Goal: Task Accomplishment & Management: Manage account settings

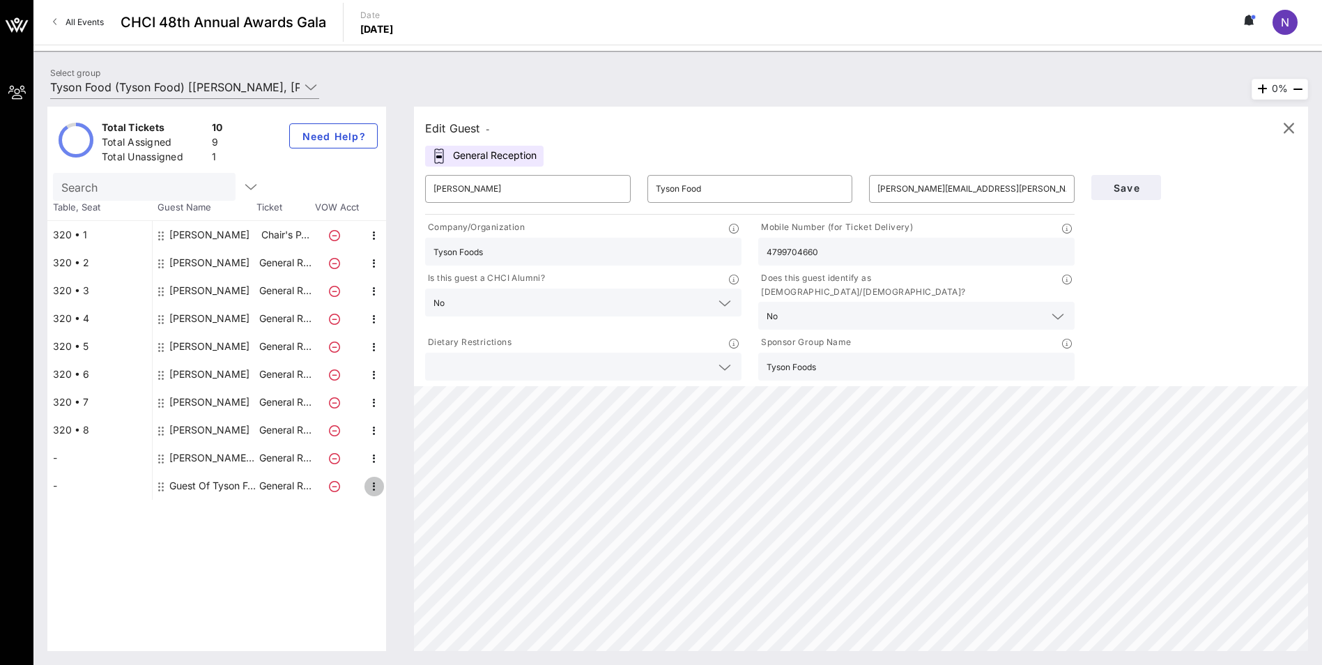
click at [373, 488] on icon "button" at bounding box center [374, 486] width 17 height 17
click at [404, 492] on div "Edit" at bounding box center [409, 490] width 28 height 11
type input "Guest Of"
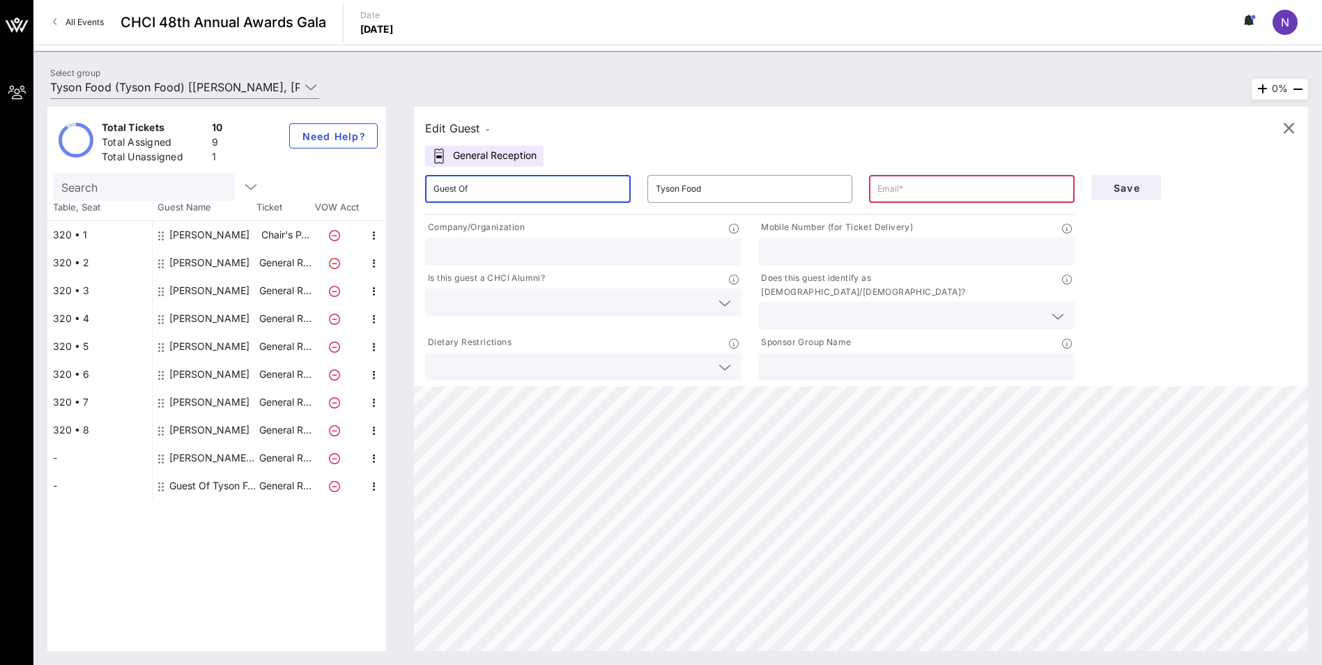
click at [477, 183] on input "Guest Of" at bounding box center [527, 189] width 189 height 22
type input "G"
type input "[PERSON_NAME]"
click at [889, 187] on input "text" at bounding box center [971, 189] width 189 height 22
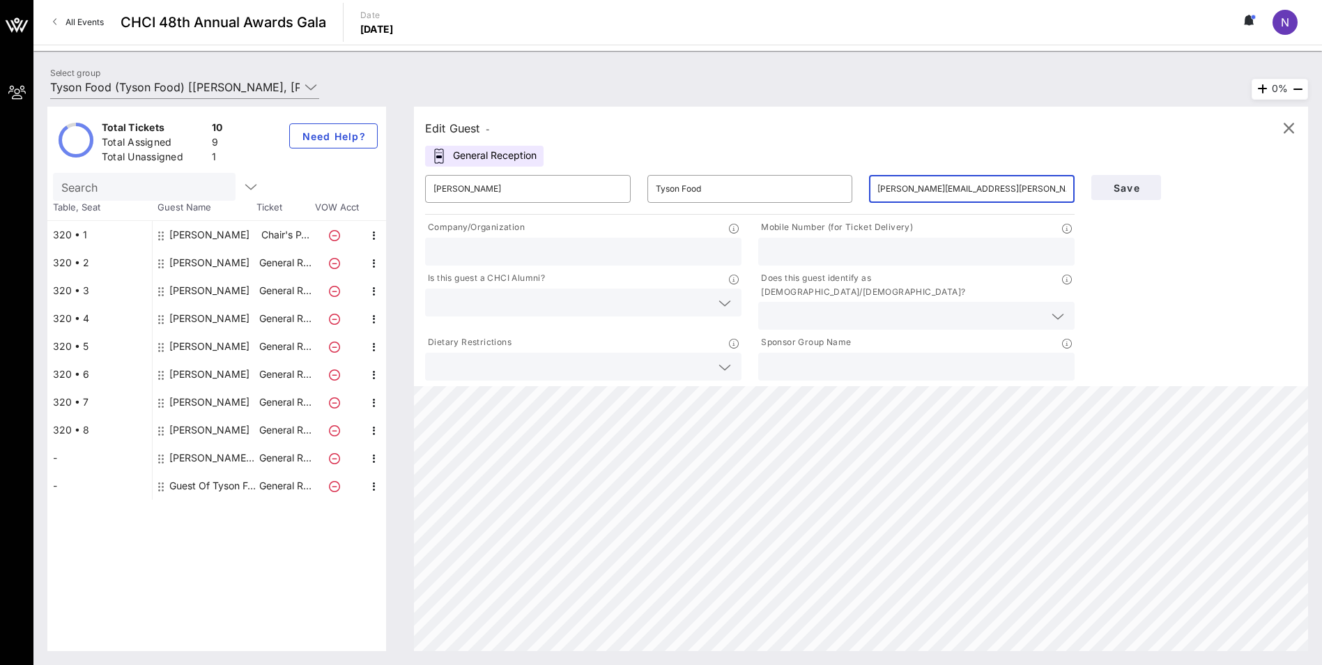
type input "[PERSON_NAME][EMAIL_ADDRESS][PERSON_NAME][PERSON_NAME][DOMAIN_NAME]"
click at [582, 249] on input "text" at bounding box center [583, 251] width 300 height 18
type input "Tyson Foods"
click at [814, 239] on div at bounding box center [916, 252] width 300 height 28
type input "5014728463"
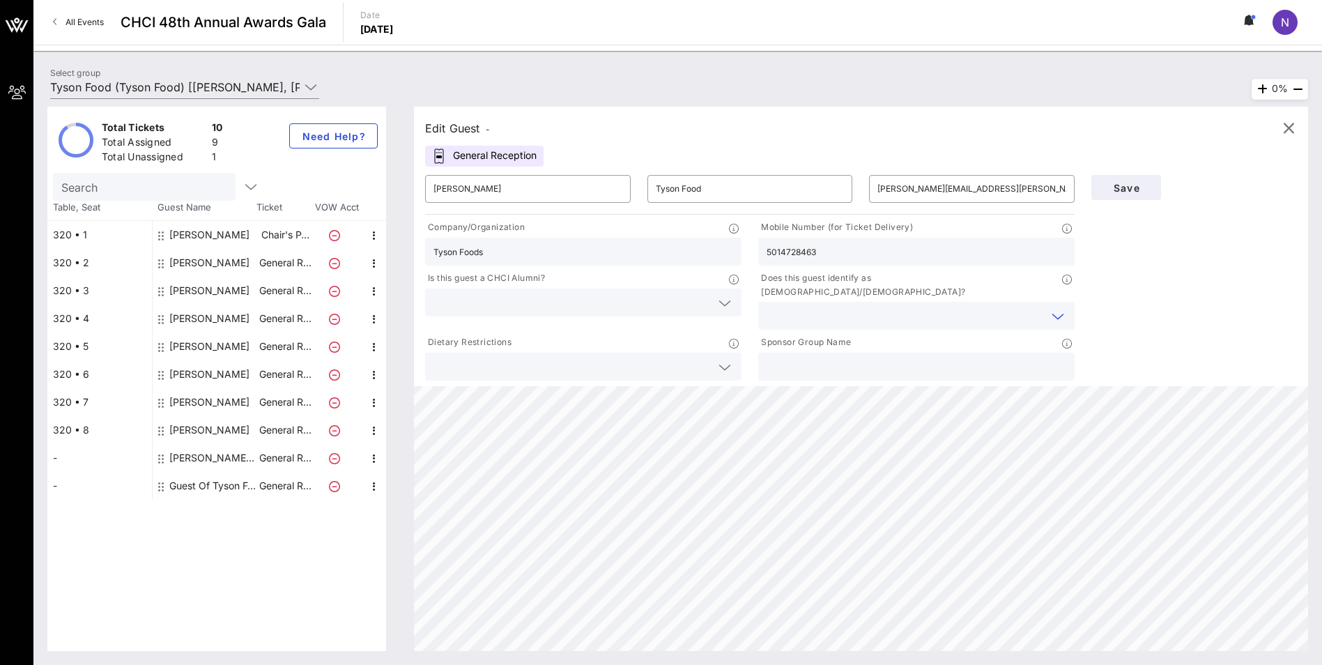
click at [800, 307] on input "text" at bounding box center [904, 316] width 277 height 18
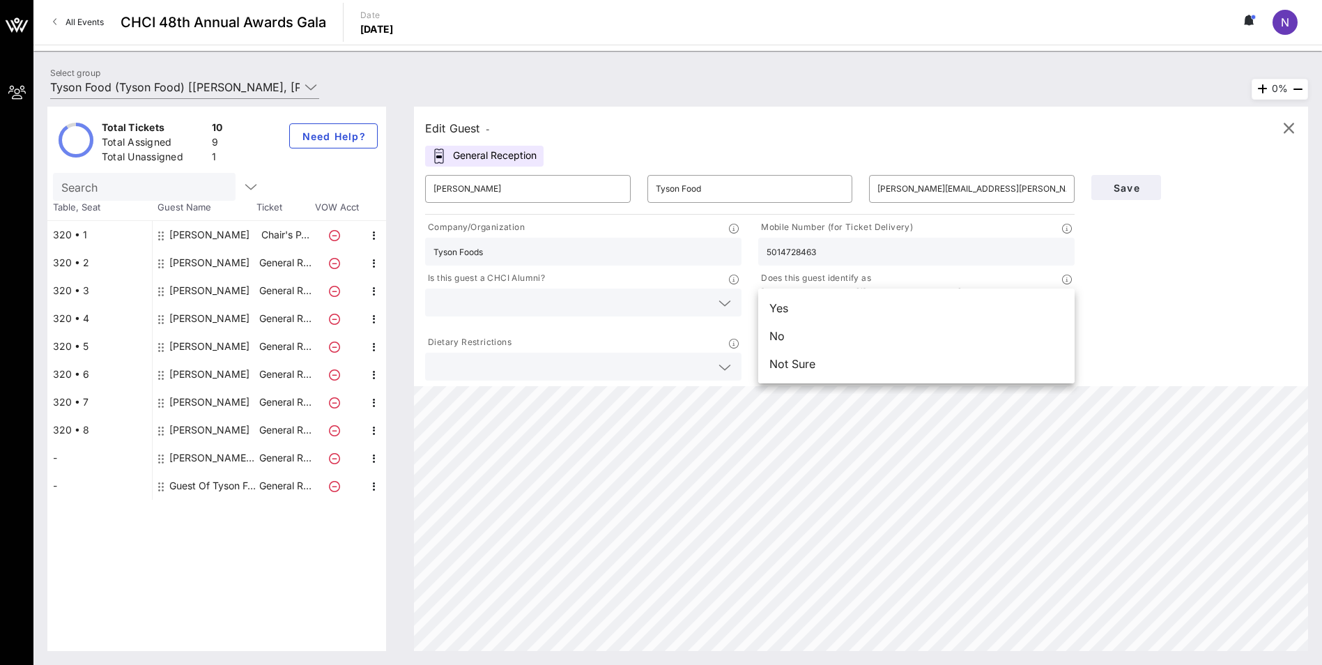
click at [788, 338] on div "No" at bounding box center [916, 336] width 316 height 28
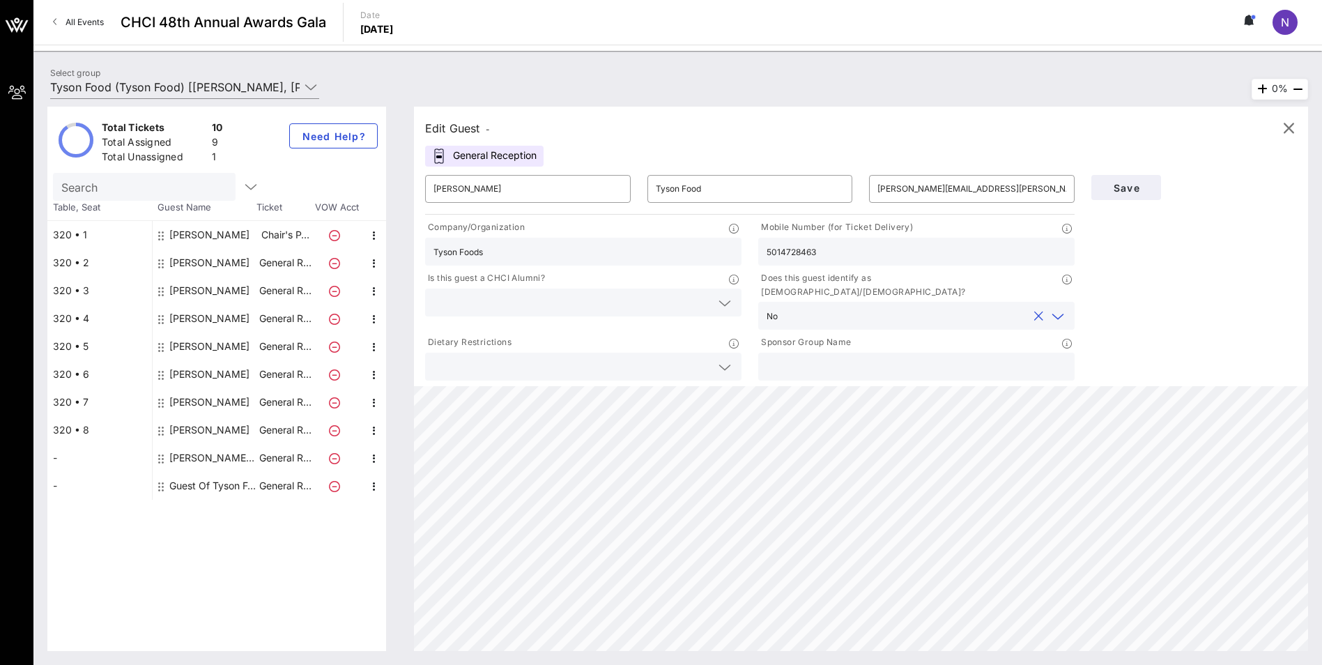
click at [597, 290] on div at bounding box center [583, 302] width 300 height 28
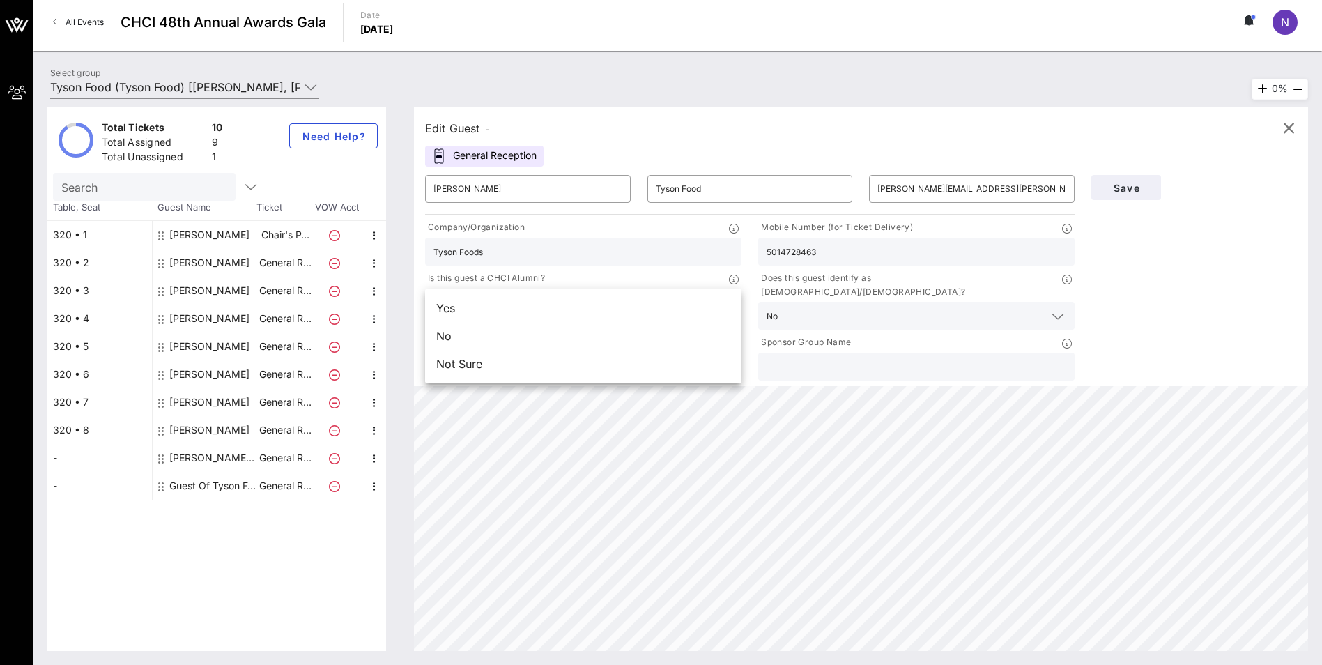
click at [532, 339] on div "No" at bounding box center [583, 336] width 316 height 28
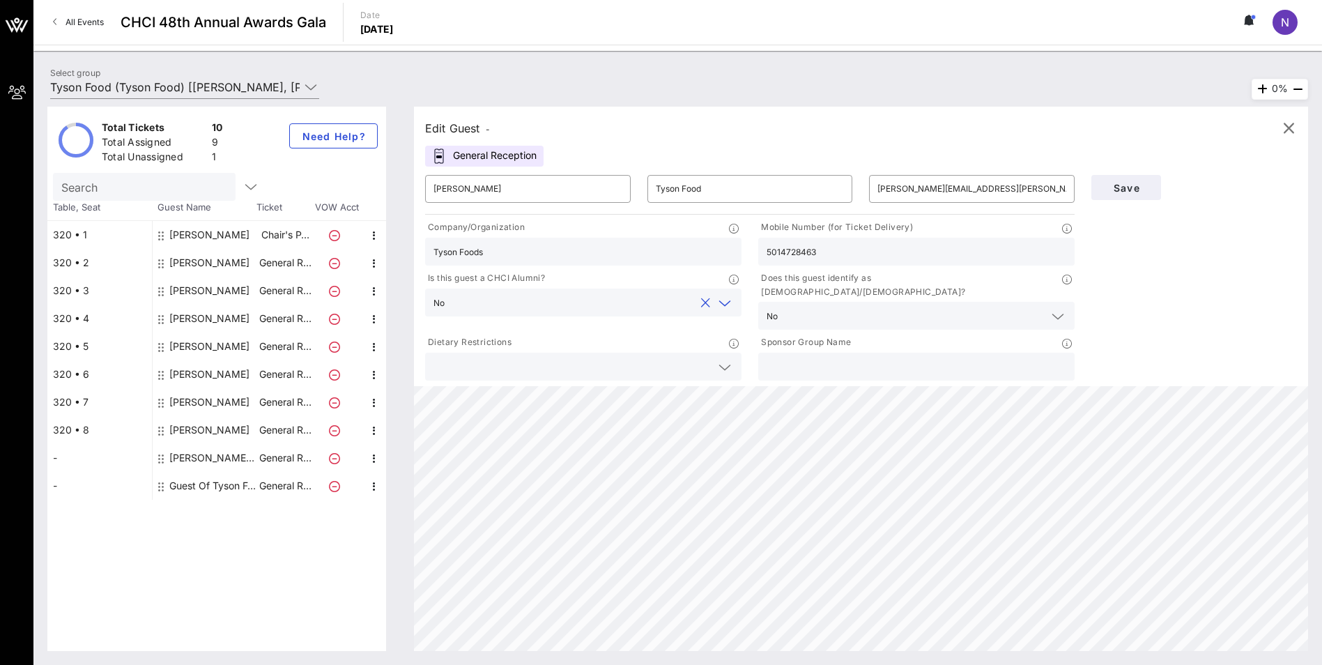
click at [957, 357] on input "text" at bounding box center [916, 366] width 300 height 18
type input "Tyson Foods"
click at [1134, 185] on span "Save" at bounding box center [1125, 188] width 47 height 12
